Goal: Information Seeking & Learning: Check status

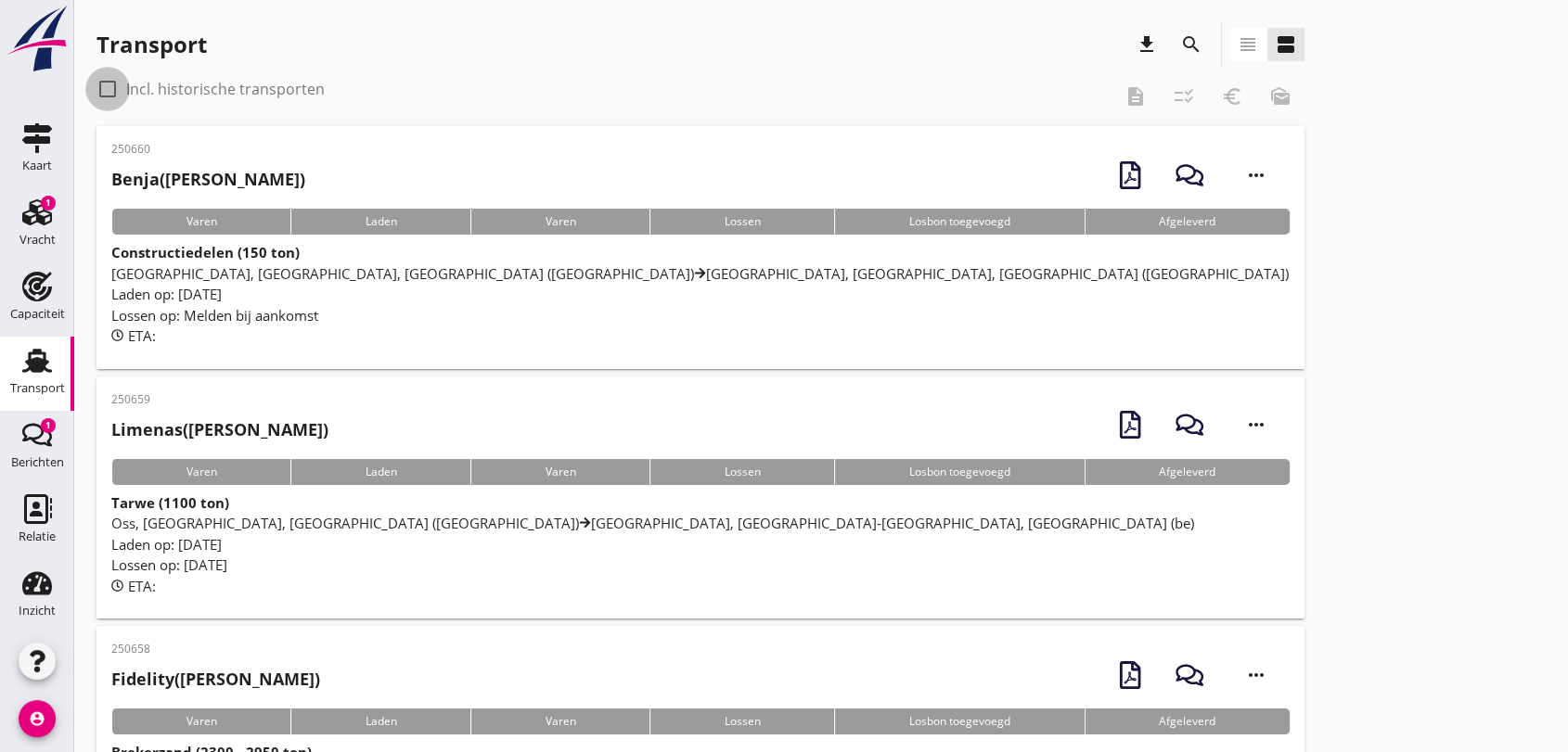
click at [104, 91] on div at bounding box center [107, 88] width 31 height 31
checkbox input "true"
click at [1192, 41] on icon "search" at bounding box center [1191, 44] width 23 height 23
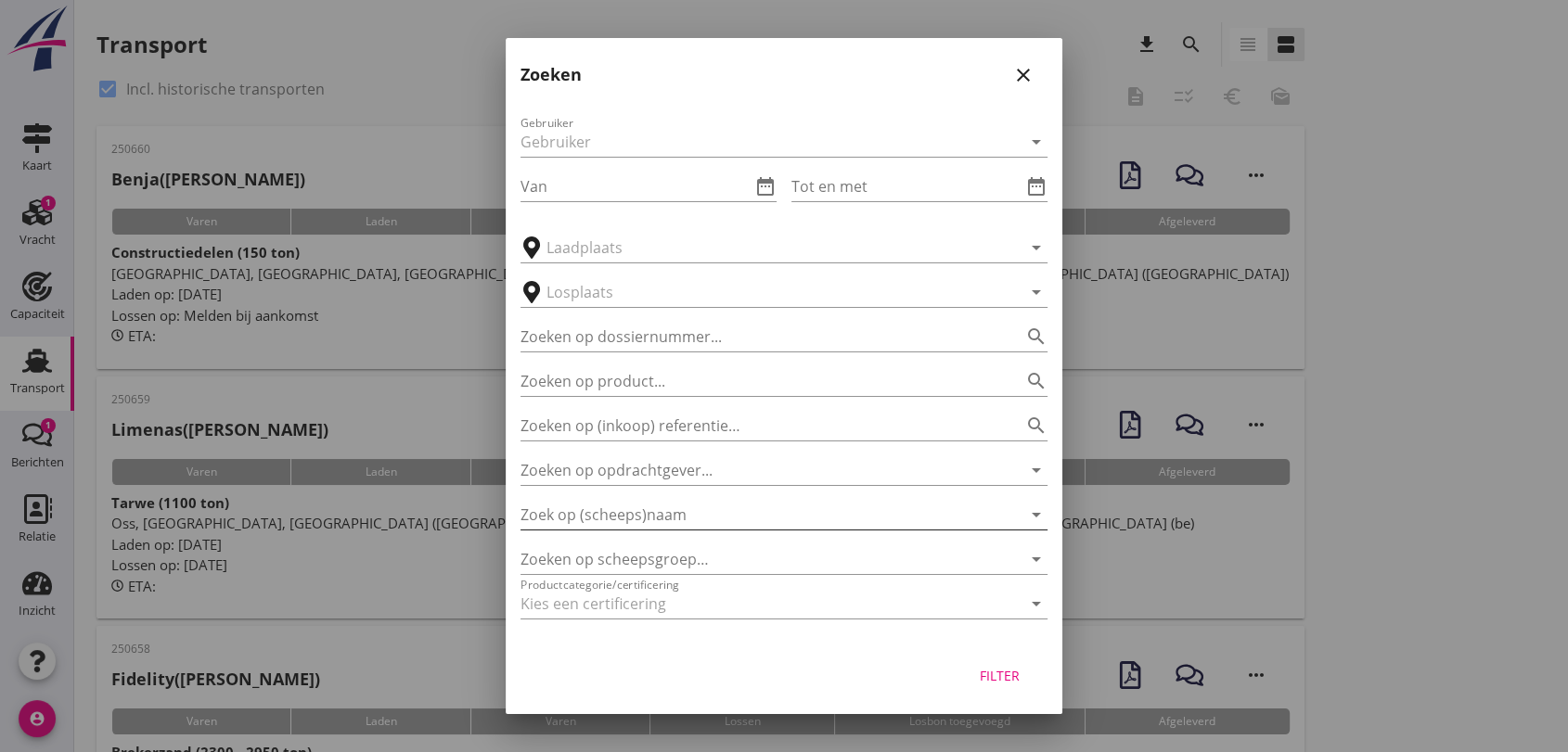
click at [599, 516] on input "Zoek op (scheeps)naam" at bounding box center [758, 514] width 475 height 29
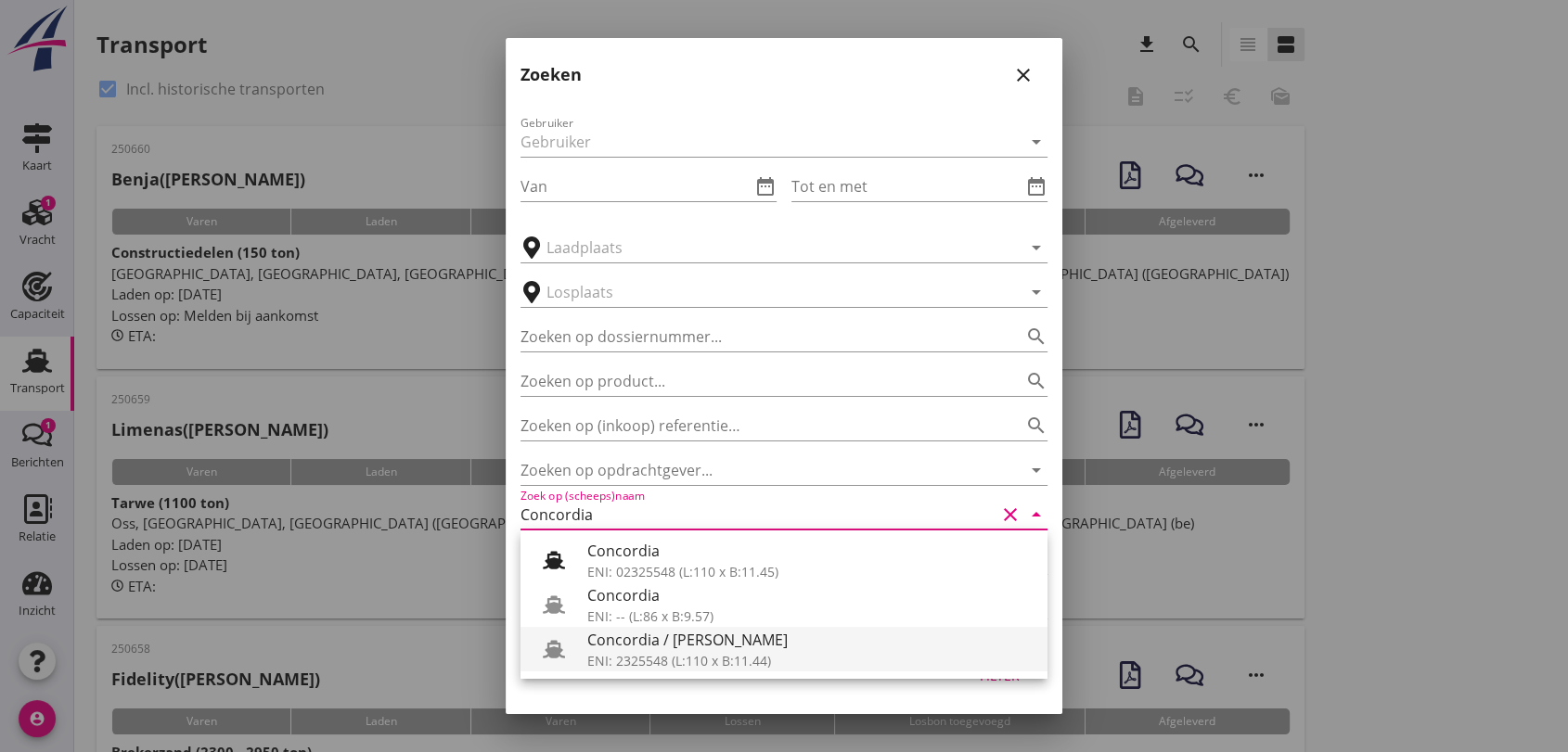
click at [705, 648] on div "Concordia / [PERSON_NAME]" at bounding box center [810, 640] width 446 height 23
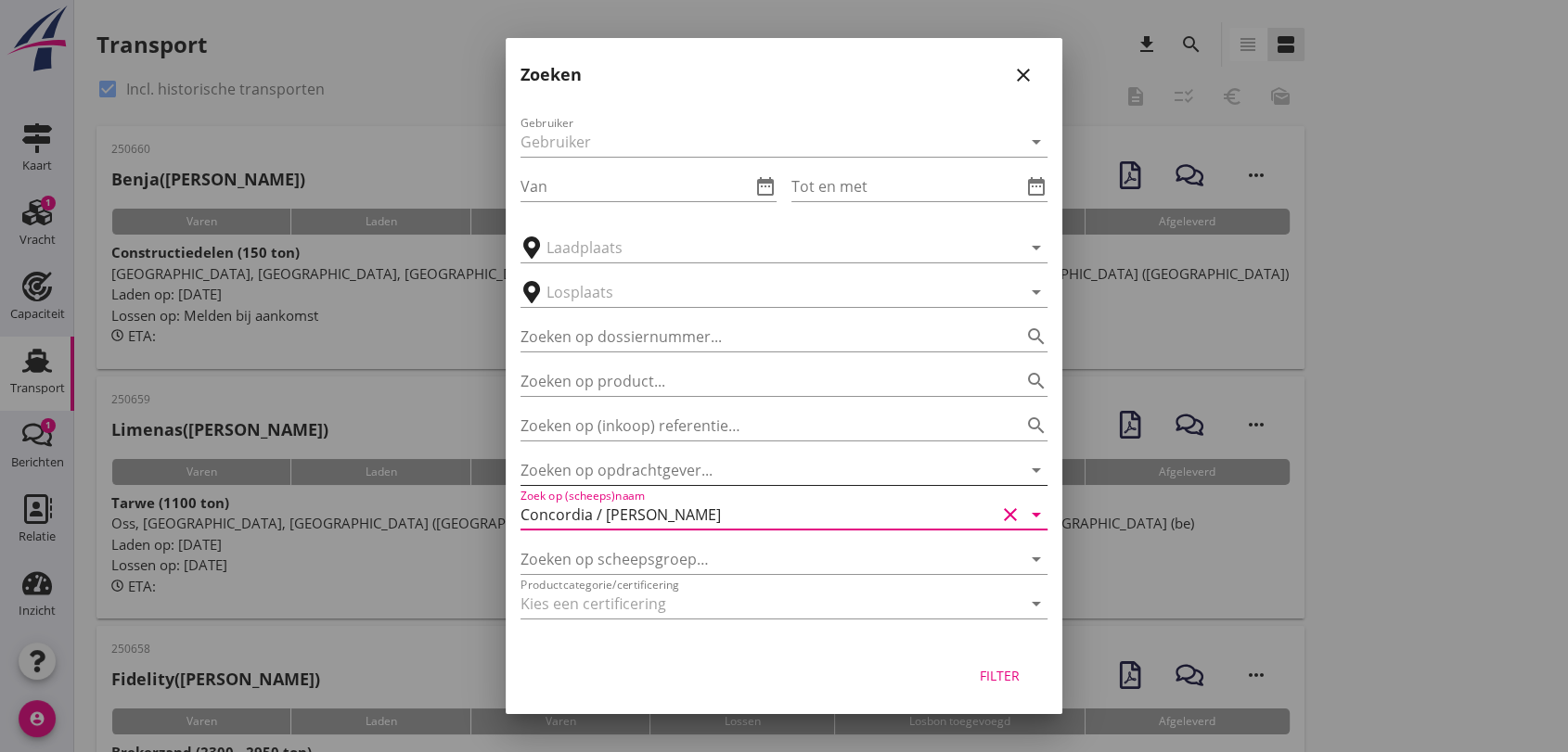
type input "Concordia / [PERSON_NAME]"
click at [640, 470] on input "Zoeken op opdrachtgever..." at bounding box center [758, 469] width 475 height 29
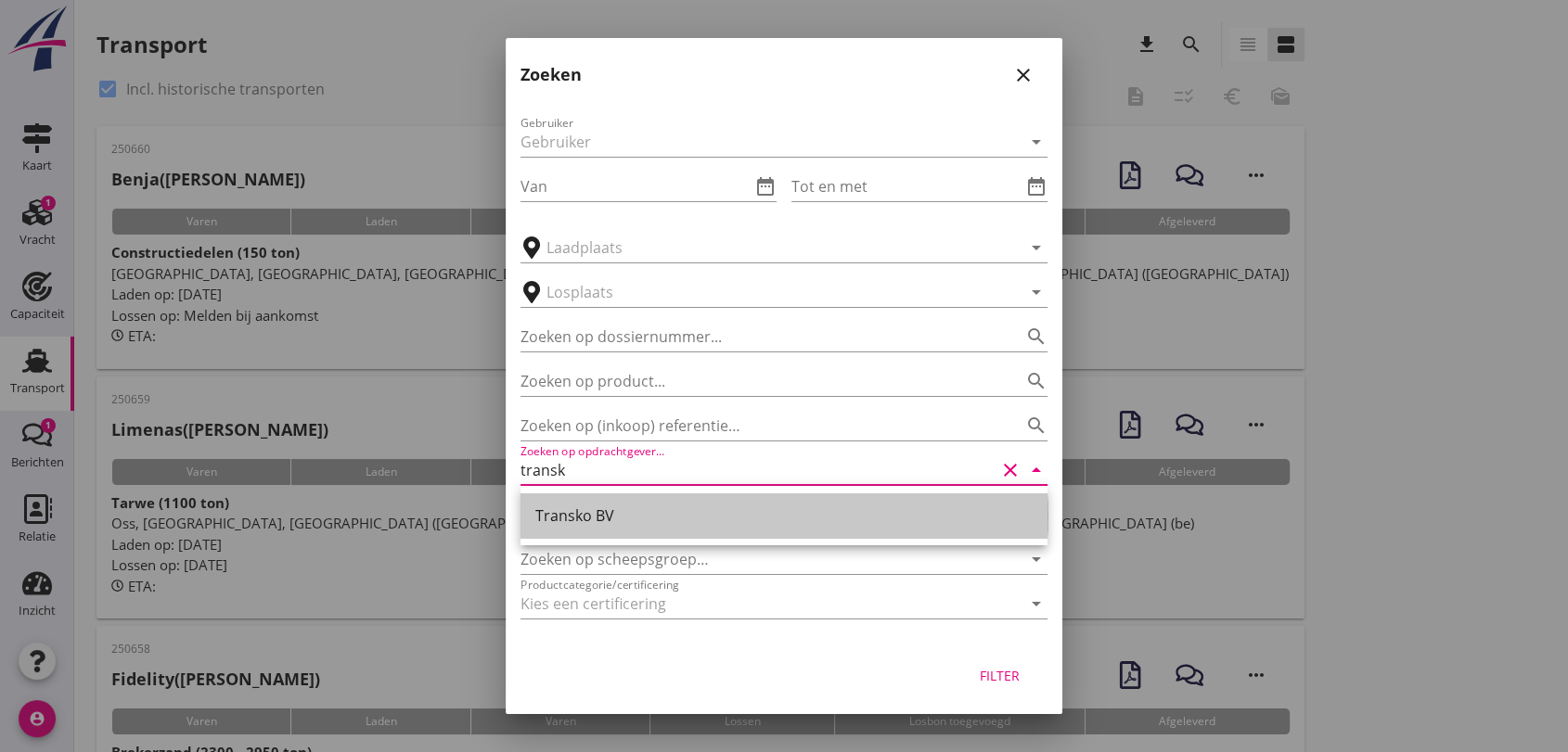
click at [583, 516] on div "Transko BV" at bounding box center [784, 516] width 497 height 23
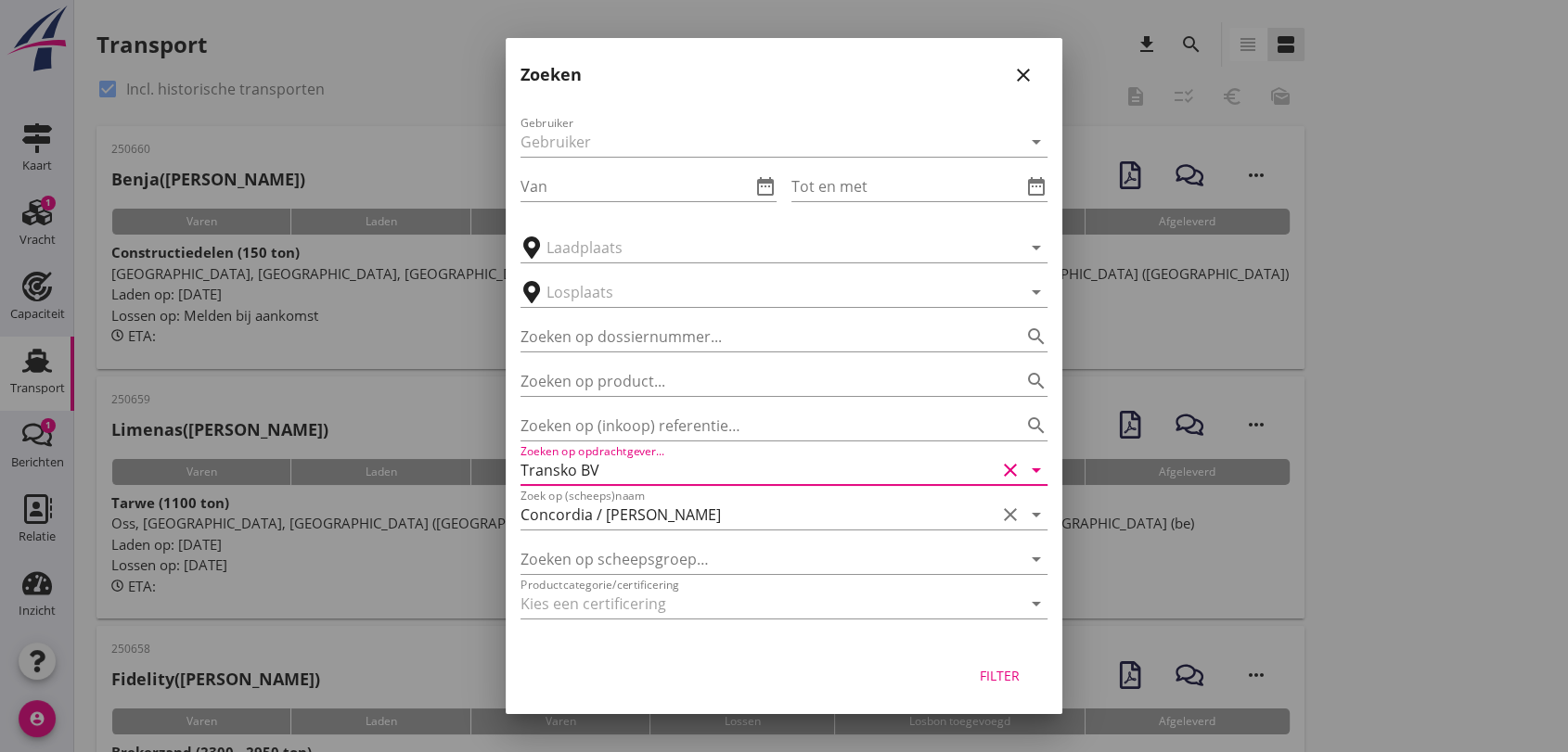
type input "Transko BV"
click at [1004, 680] on div "Filter" at bounding box center [998, 675] width 52 height 20
type input "Concordia / [PERSON_NAME]"
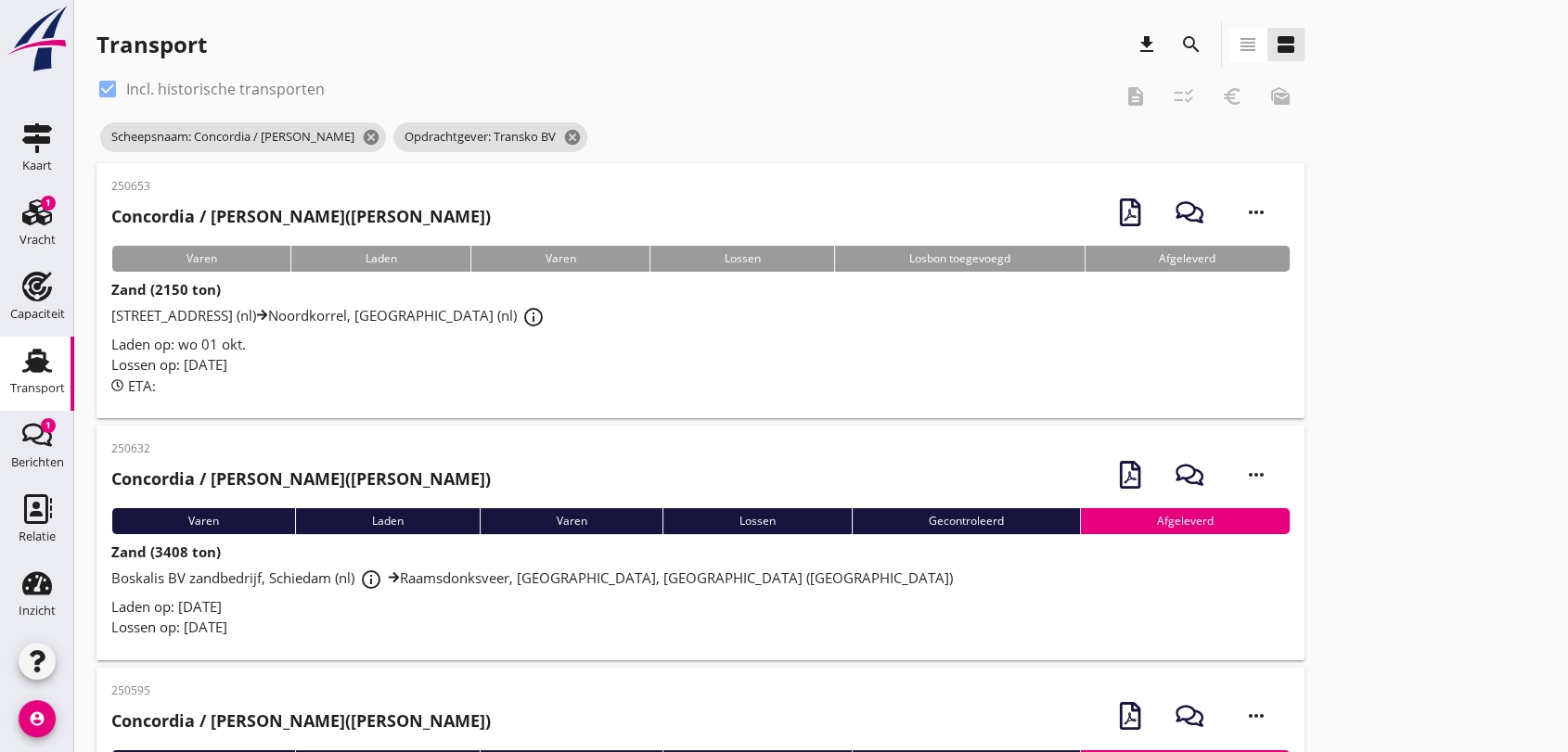
scroll to position [103, 0]
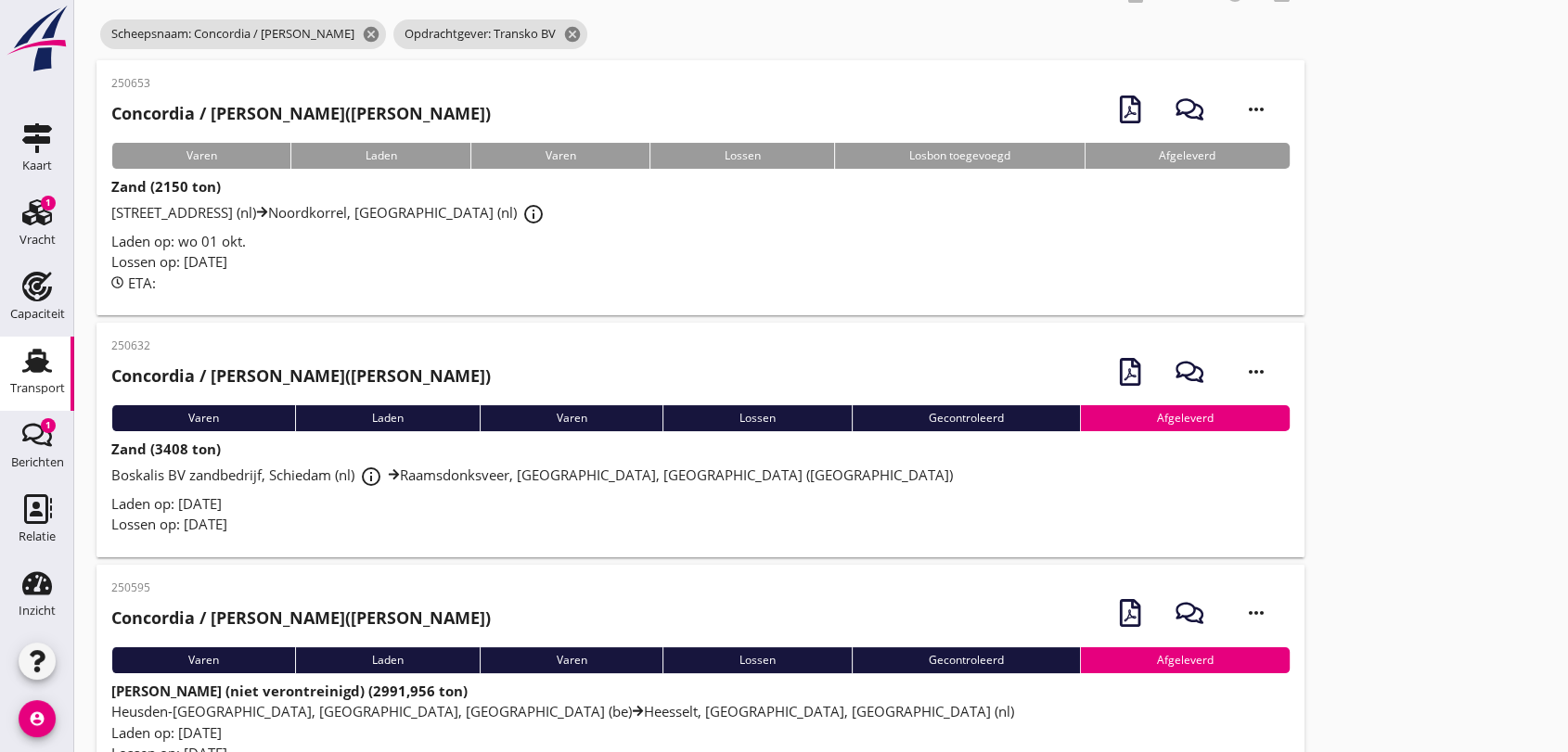
click at [257, 467] on span "Boskalis BV zandbedrijf, Schiedam (nl) info_outline Raamsdonksveer, [GEOGRAPHIC…" at bounding box center [532, 475] width 841 height 19
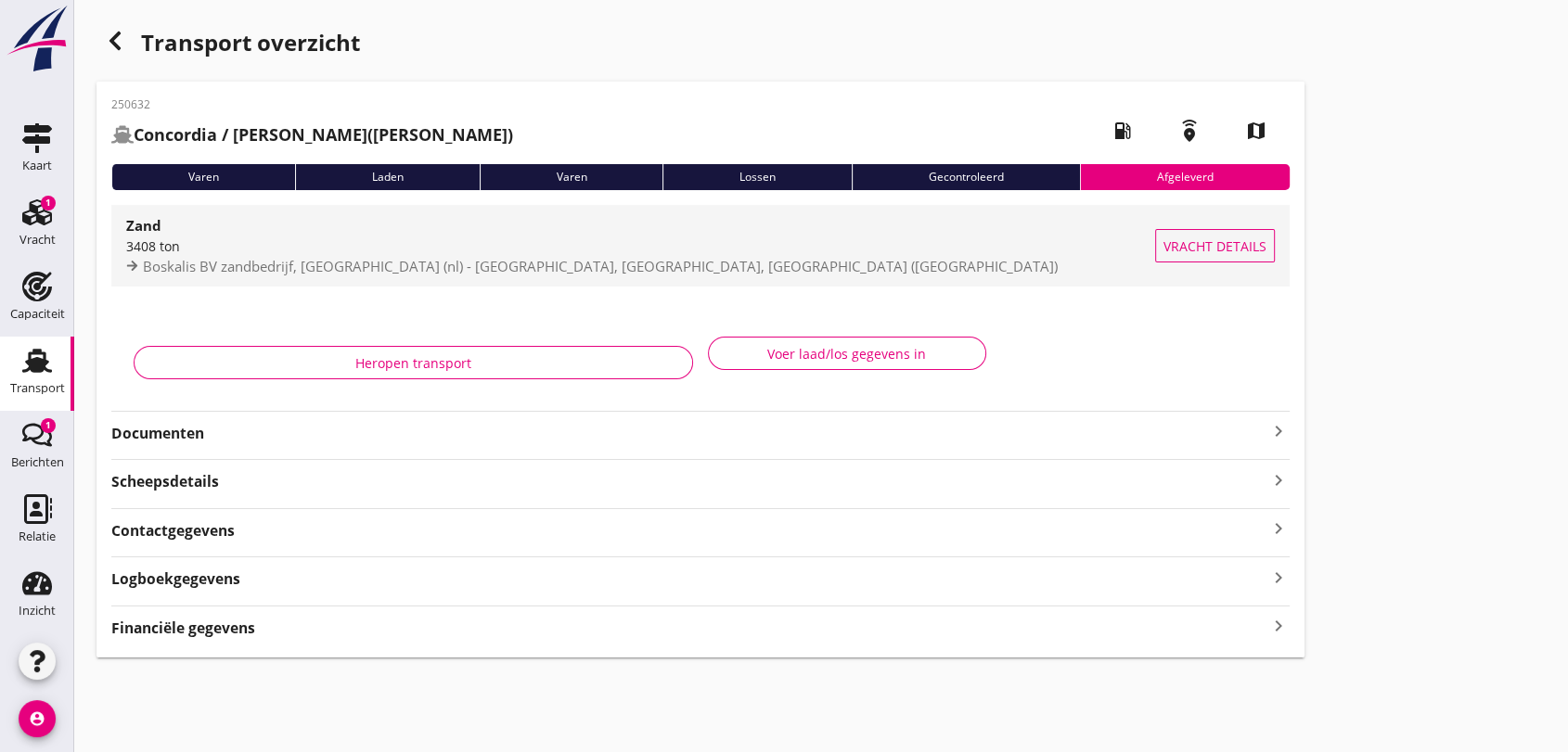
click at [329, 265] on span "Boskalis BV zandbedrijf, [GEOGRAPHIC_DATA] (nl) - [GEOGRAPHIC_DATA], [GEOGRAPHI…" at bounding box center [600, 267] width 915 height 19
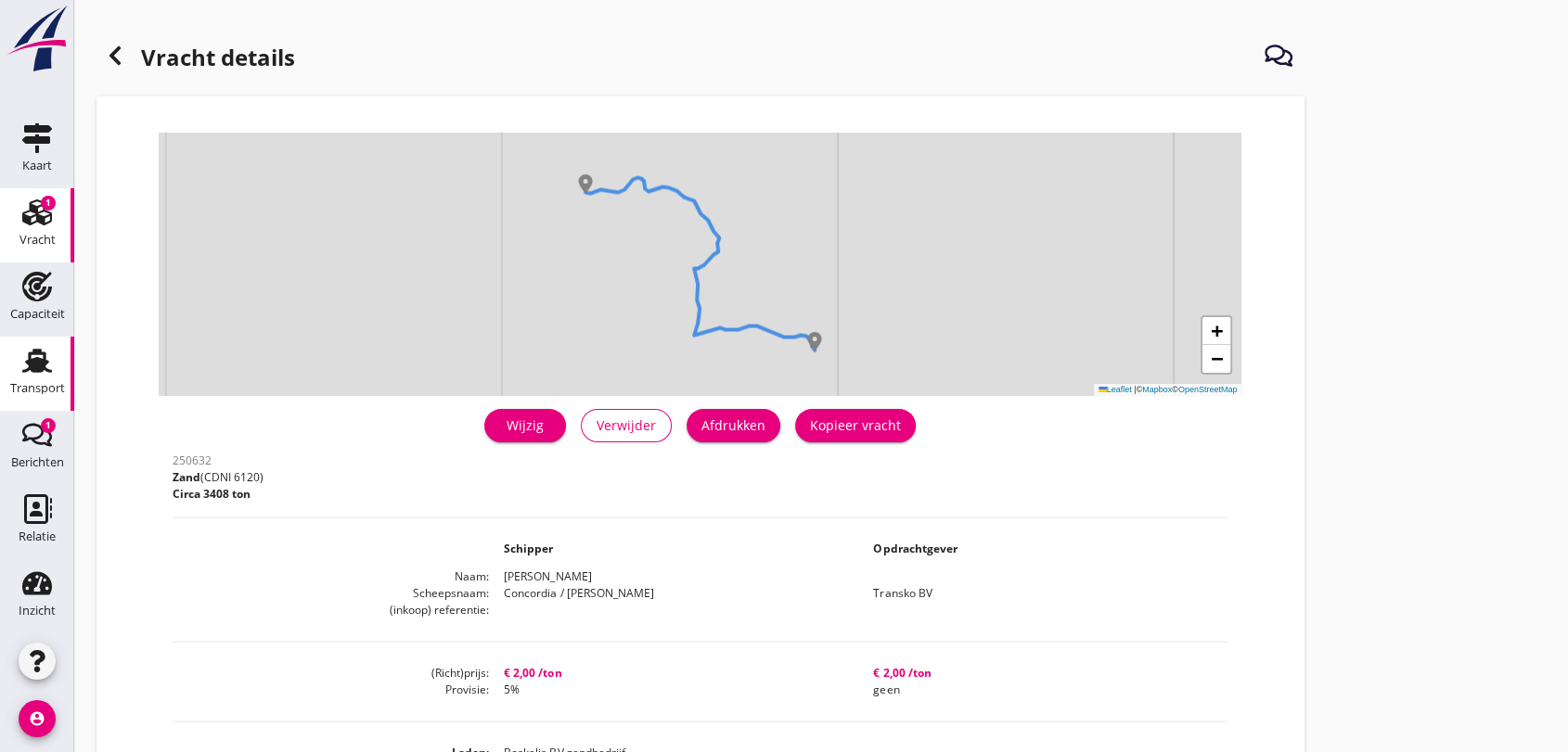
click at [24, 358] on icon "Transport" at bounding box center [37, 360] width 29 height 29
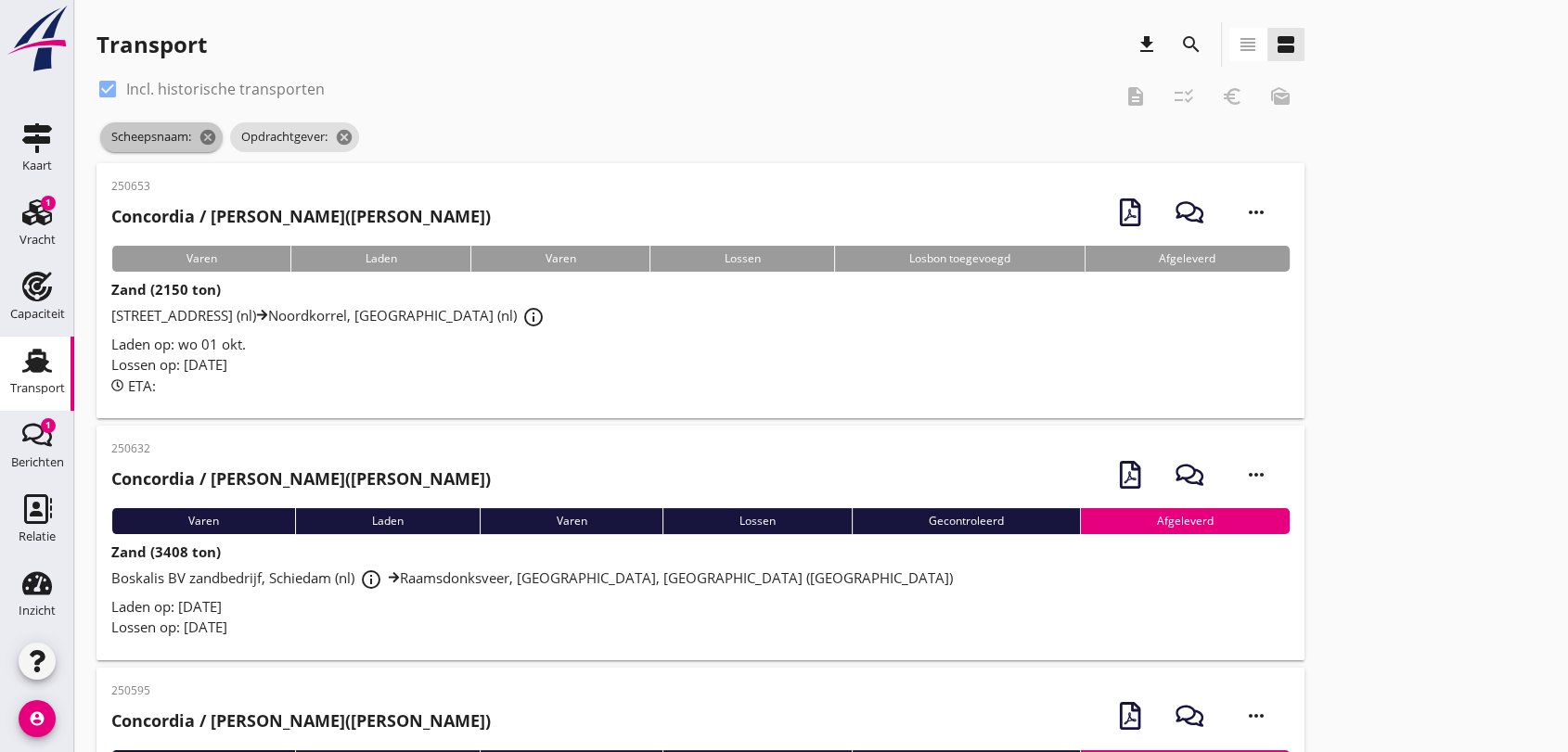
drag, startPoint x: 204, startPoint y: 135, endPoint x: 219, endPoint y: 135, distance: 15.0
click at [208, 135] on icon "cancel" at bounding box center [208, 137] width 19 height 19
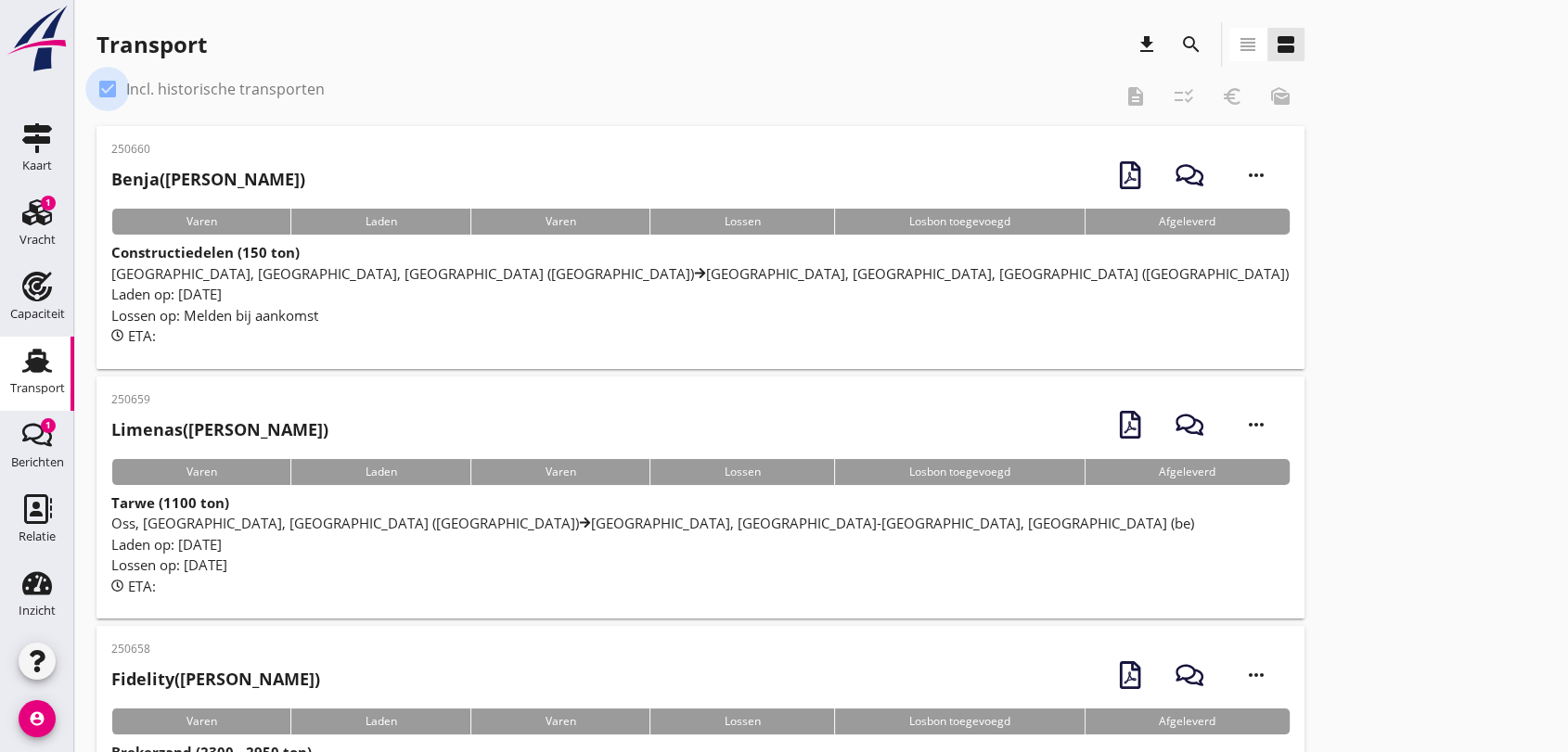
click at [114, 86] on div at bounding box center [107, 88] width 31 height 31
checkbox input "false"
